Goal: Information Seeking & Learning: Learn about a topic

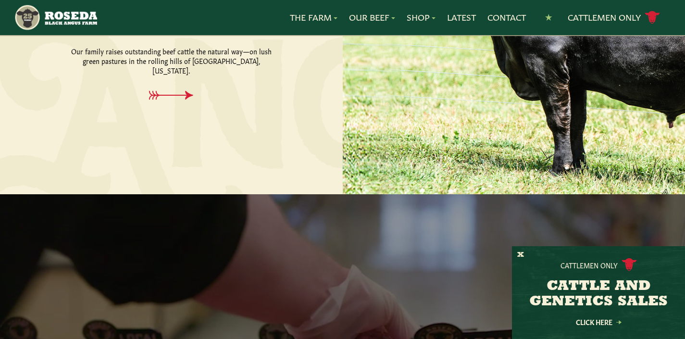
scroll to position [543, 0]
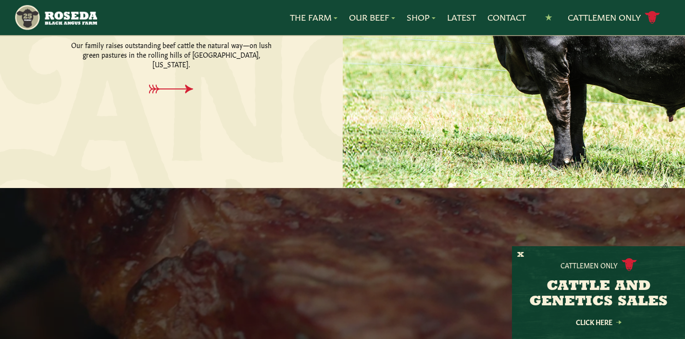
click at [587, 288] on h3 "CATTLE AND GENETICS SALES" at bounding box center [598, 294] width 149 height 31
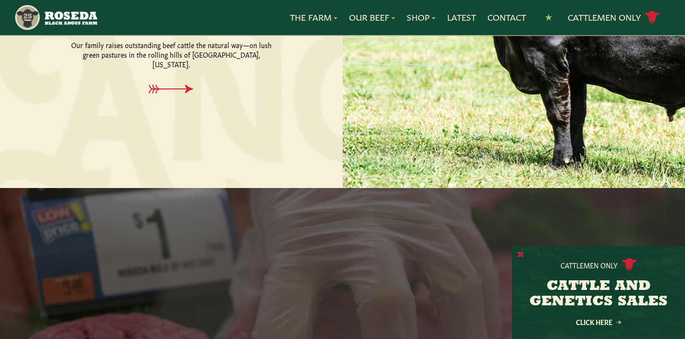
click at [522, 250] on button "X" at bounding box center [520, 255] width 7 height 10
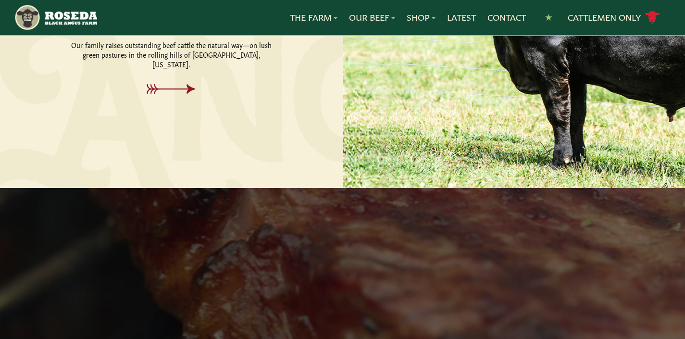
click at [188, 94] on icon at bounding box center [171, 89] width 49 height 10
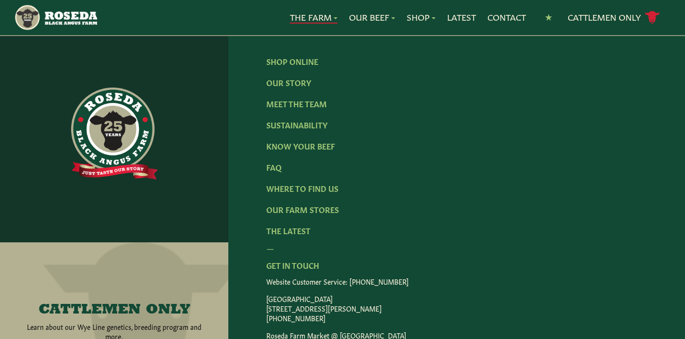
scroll to position [3069, 0]
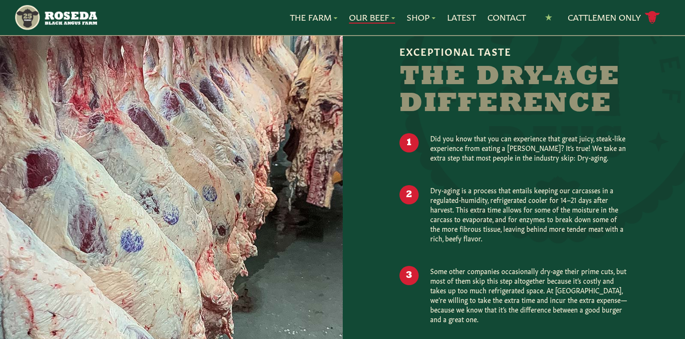
scroll to position [808, 0]
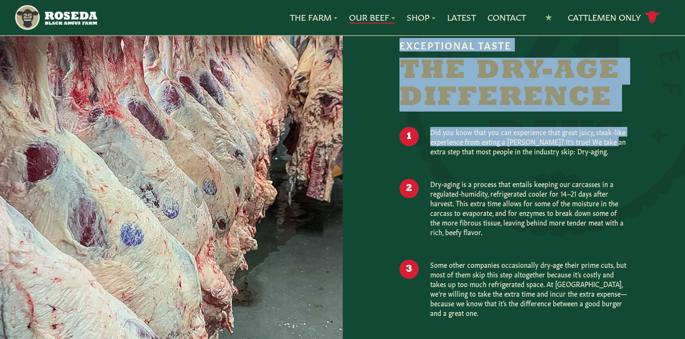
drag, startPoint x: 648, startPoint y: 277, endPoint x: 602, endPoint y: 280, distance: 46.2
click at [604, 280] on div "Exceptional Taste The Dry-Age Difference Did you know that you can experience t…" at bounding box center [514, 198] width 343 height 470
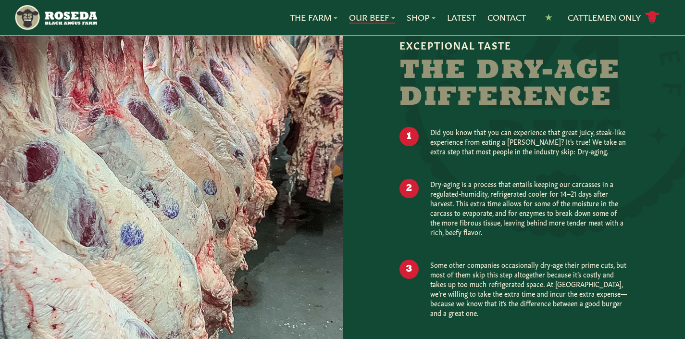
click at [656, 262] on div at bounding box center [514, 198] width 343 height 470
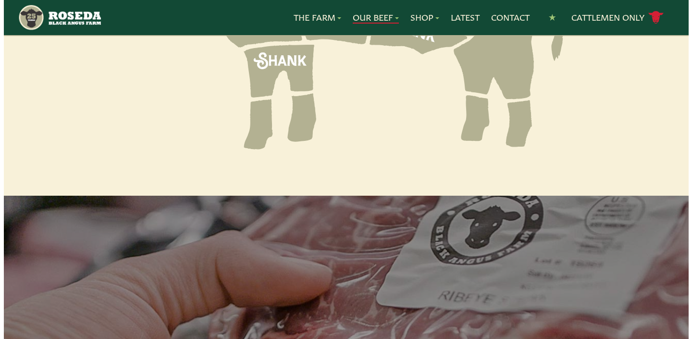
scroll to position [1558, 0]
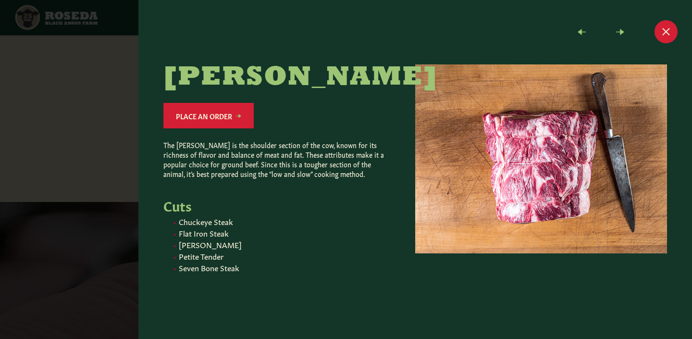
click at [473, 42] on ul at bounding box center [415, 31] width 525 height 23
click at [179, 249] on li "[PERSON_NAME]" at bounding box center [285, 244] width 213 height 10
click at [163, 124] on link "Place an Order" at bounding box center [208, 115] width 90 height 25
